Goal: Information Seeking & Learning: Learn about a topic

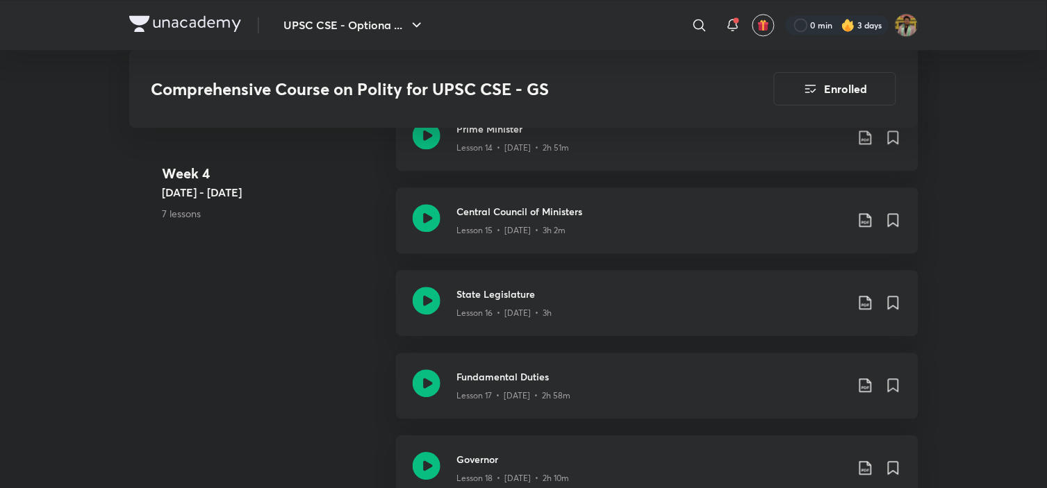
scroll to position [2122, 0]
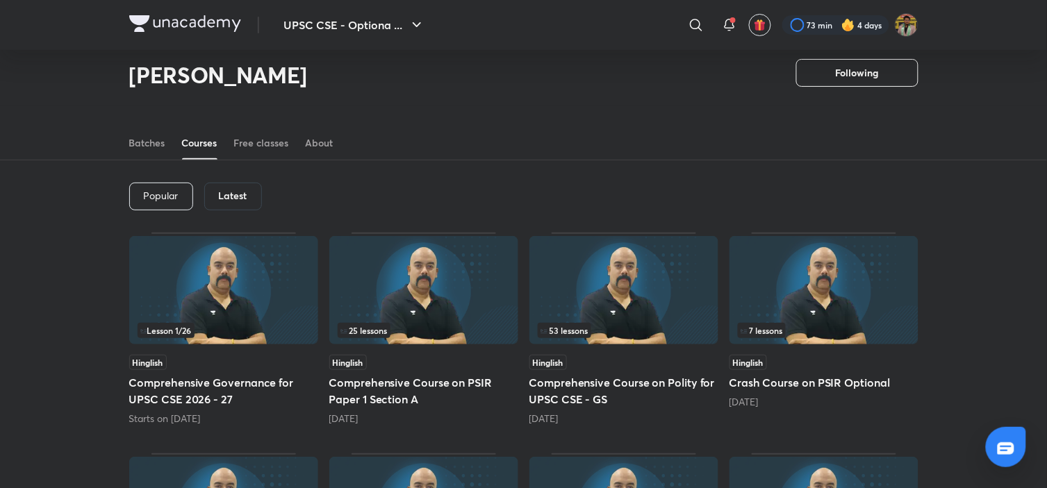
scroll to position [61, 0]
